Goal: Information Seeking & Learning: Learn about a topic

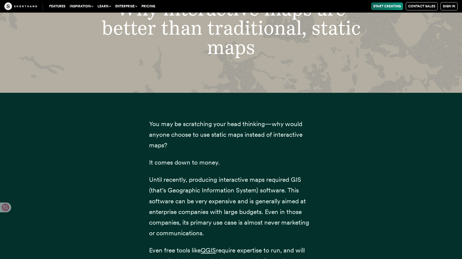
scroll to position [1202, 0]
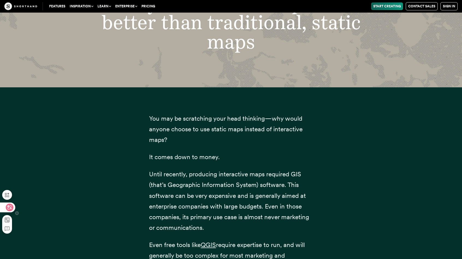
click at [7, 208] on icon at bounding box center [9, 207] width 5 height 5
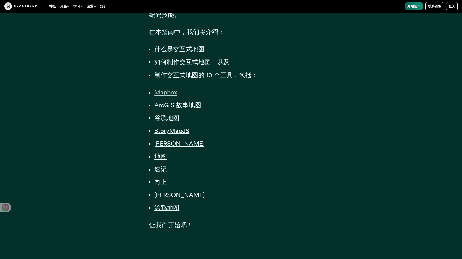
scroll to position [355, 0]
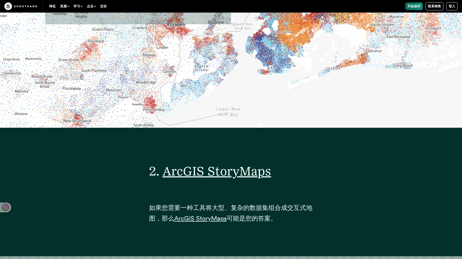
scroll to position [3469, 0]
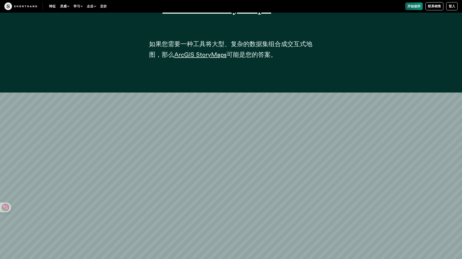
click at [232, 78] on div at bounding box center [231, 72] width 164 height 11
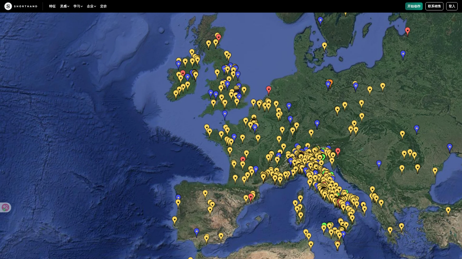
scroll to position [9013, 0]
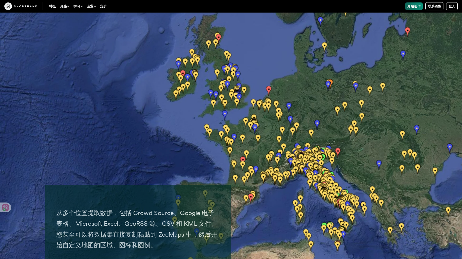
click at [234, 93] on img at bounding box center [231, 129] width 462 height 259
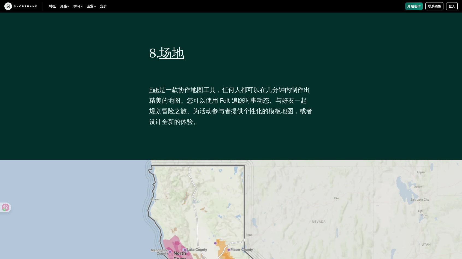
scroll to position [10953, 0]
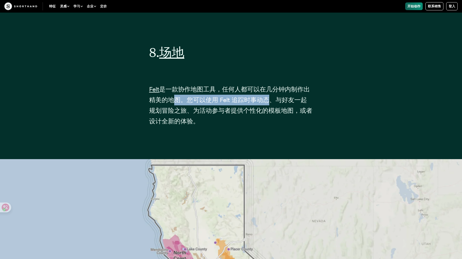
drag, startPoint x: 169, startPoint y: 123, endPoint x: 272, endPoint y: 122, distance: 102.2
click at [267, 123] on font "Felt 是一款协作地图工具，任何人都可以在几分钟内制作出精美的地图。您可以使用 Felt 追踪时事动态、与好友一起规划冒险之旅、为活动参与者提供个性化的模板…" at bounding box center [230, 105] width 163 height 40
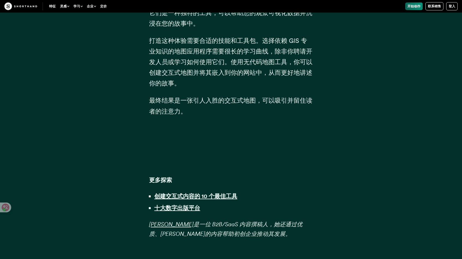
scroll to position [14449, 0]
